Goal: Navigation & Orientation: Find specific page/section

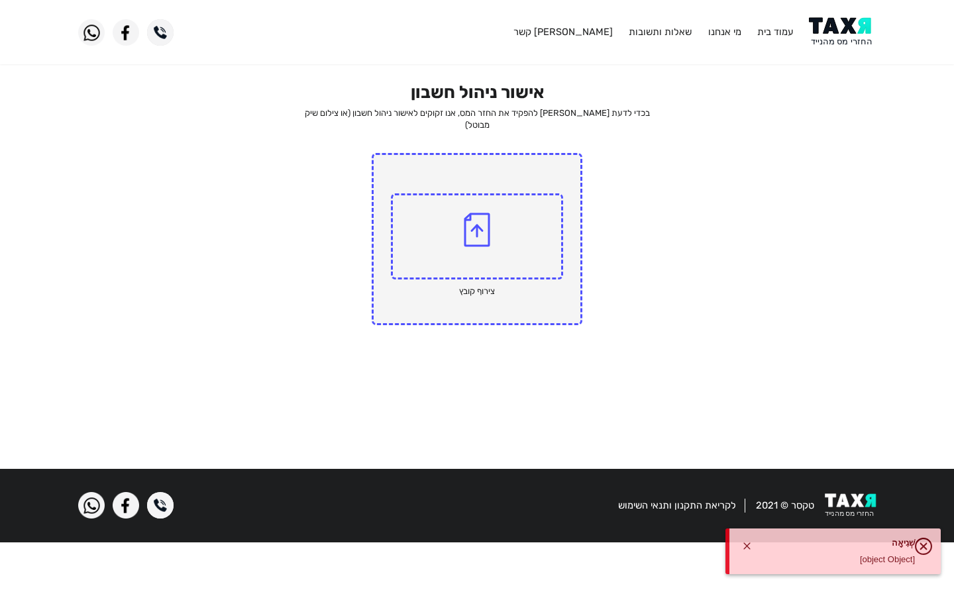
click at [677, 505] on link "לקריאת התקנון ותנאי השימוש" at bounding box center [677, 505] width 118 height 12
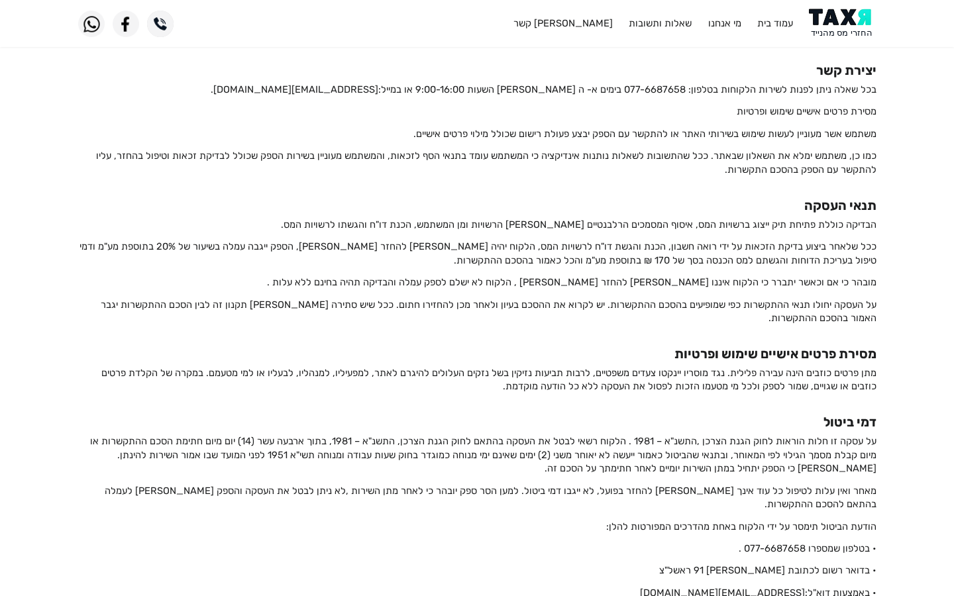
scroll to position [1810, 0]
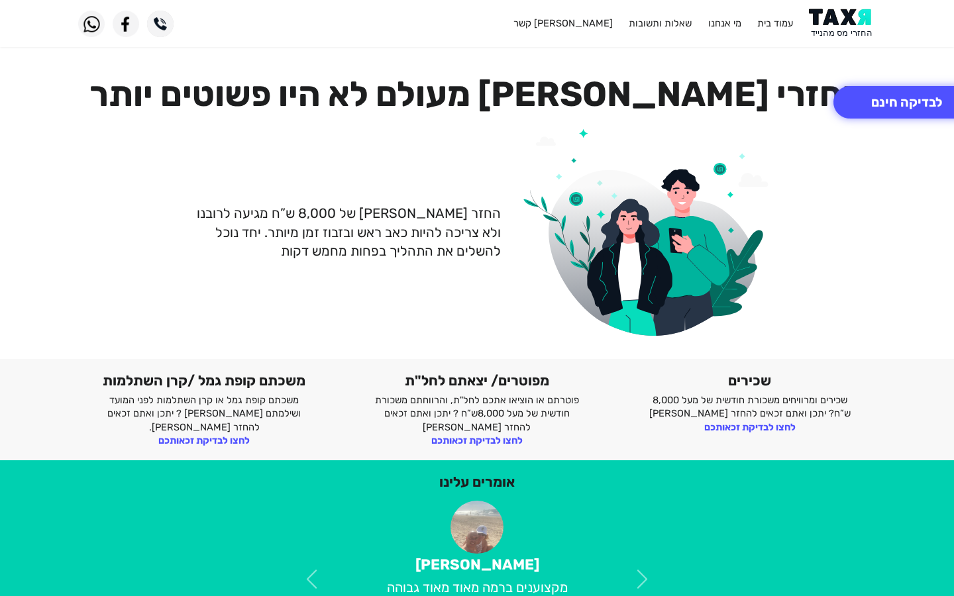
scroll to position [492, 0]
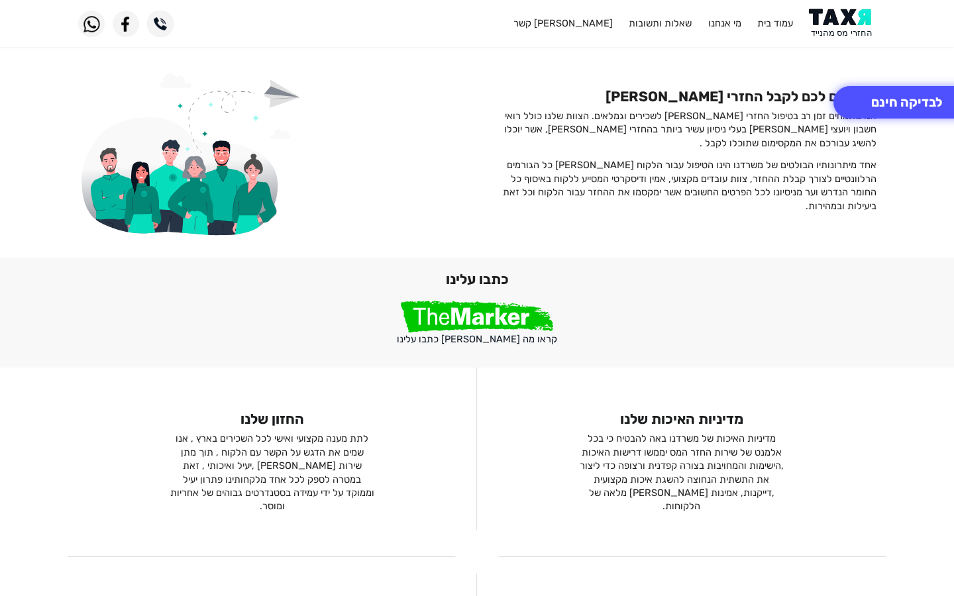
scroll to position [940, 0]
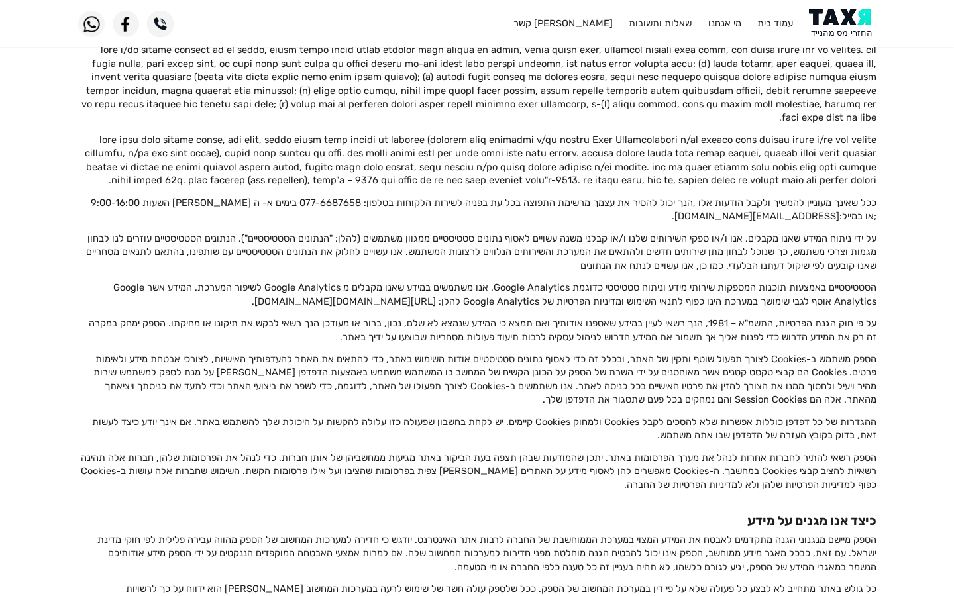
scroll to position [1810, 0]
